Goal: Navigation & Orientation: Find specific page/section

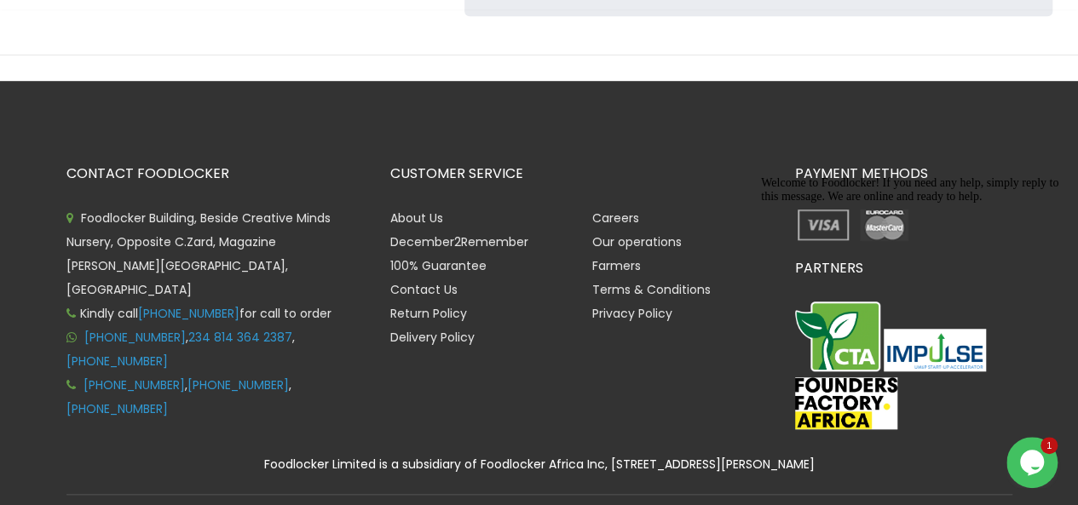
scroll to position [593, 0]
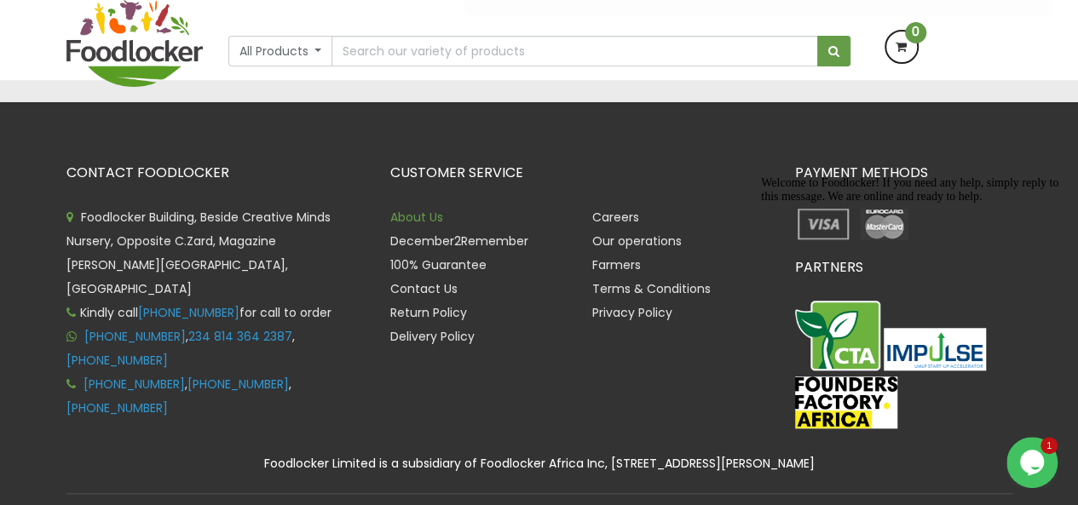
click at [436, 209] on link "About Us" at bounding box center [416, 217] width 53 height 17
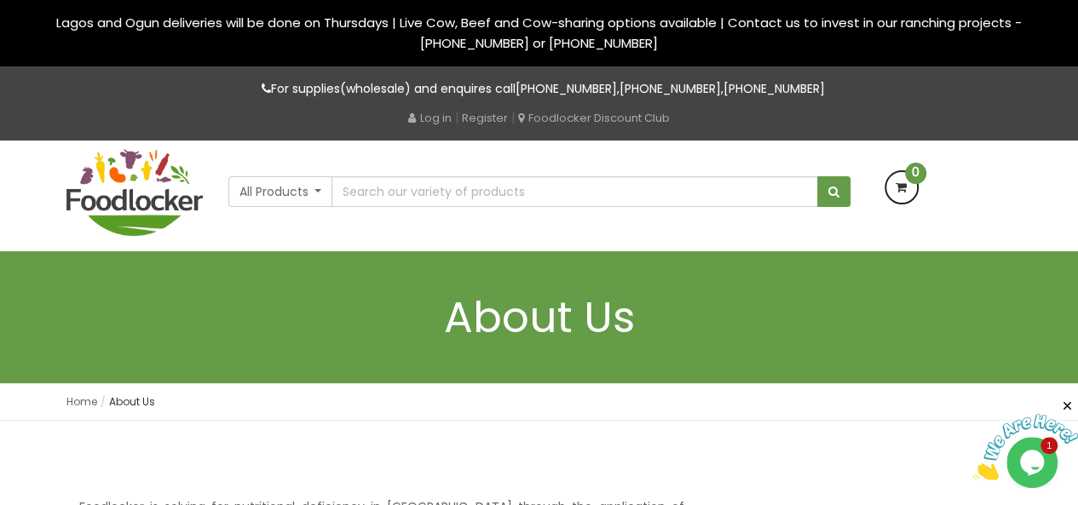
click at [163, 188] on img at bounding box center [134, 192] width 136 height 87
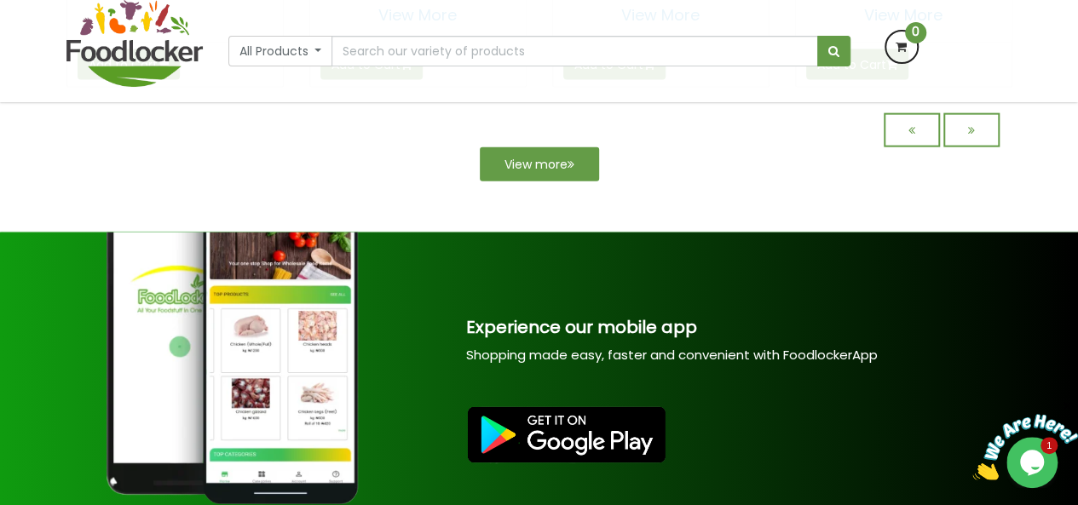
scroll to position [1771, 0]
